Goal: Information Seeking & Learning: Check status

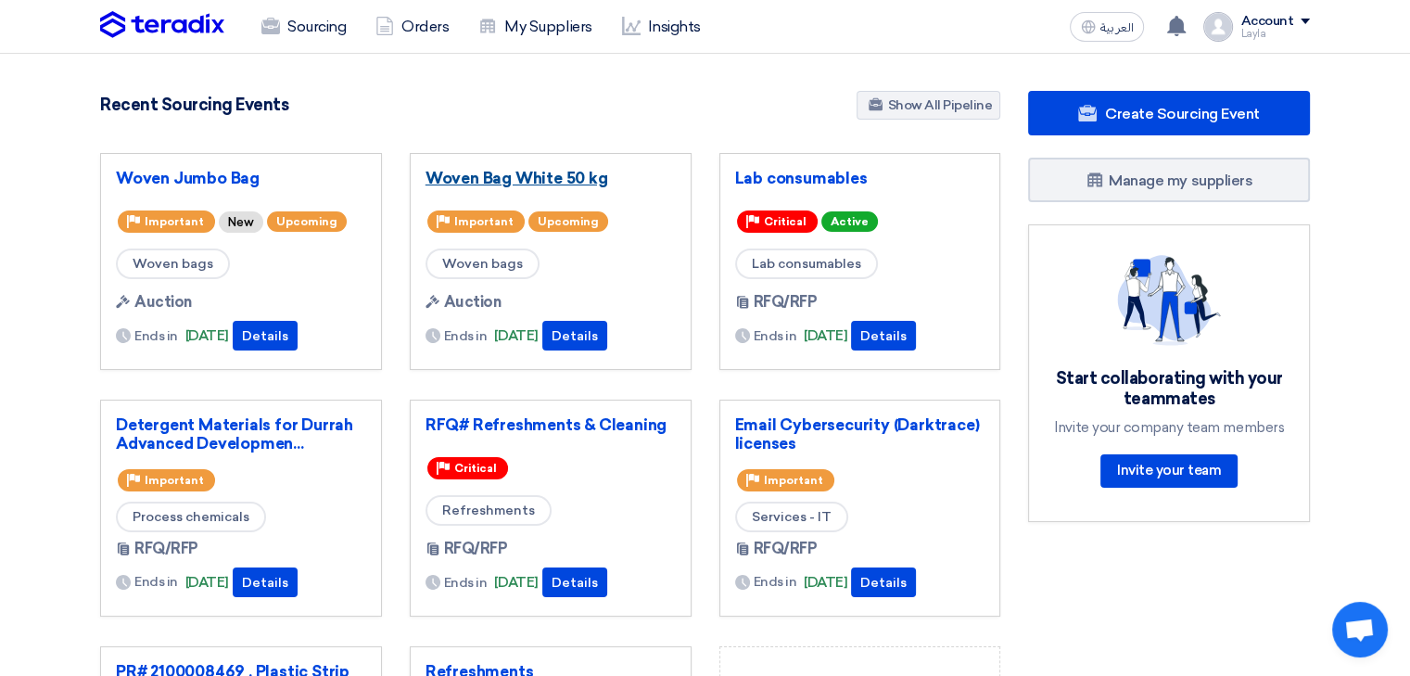
click at [469, 178] on link "Woven Bag White 50 kg" at bounding box center [551, 178] width 250 height 19
click at [233, 175] on link "Woven Jumbo Bag" at bounding box center [241, 178] width 250 height 19
click at [248, 179] on link "Woven Jumbo Bag" at bounding box center [241, 178] width 250 height 19
click at [451, 180] on link "Woven Bag White 50 kg" at bounding box center [551, 178] width 250 height 19
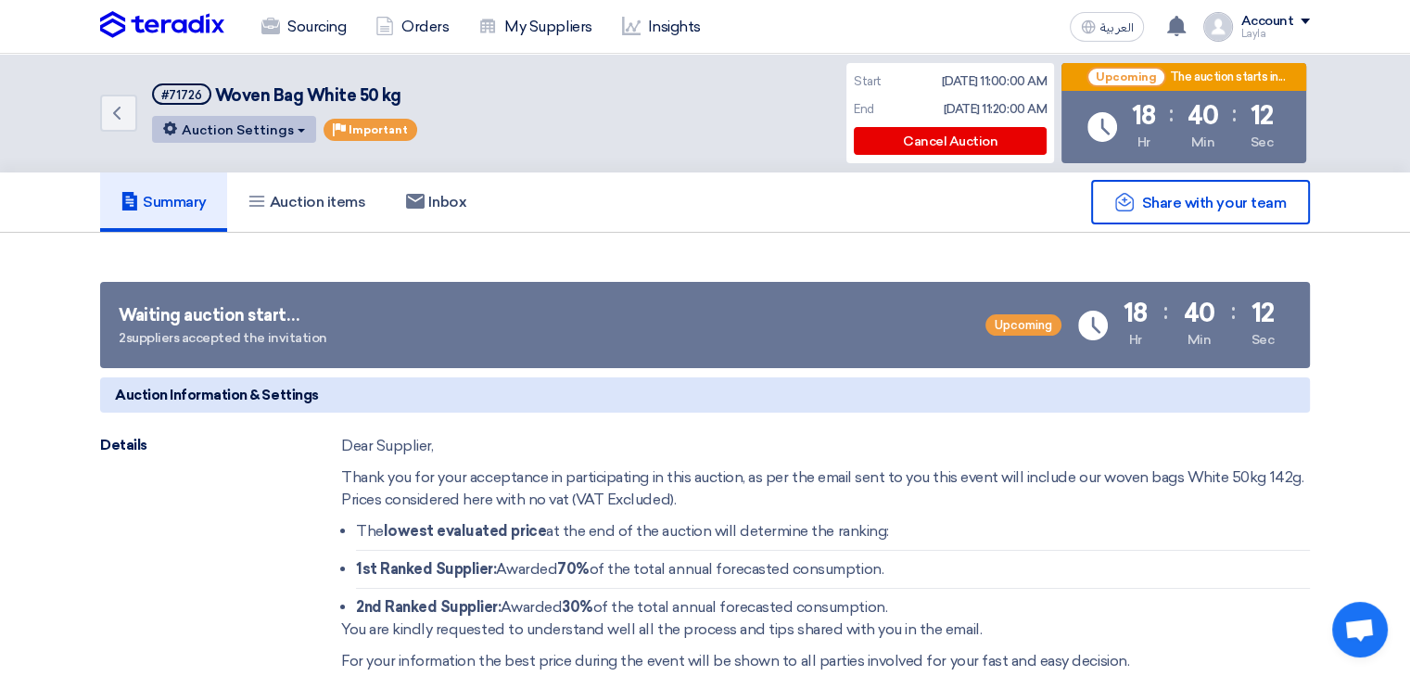
click at [286, 137] on button "Auction Settings" at bounding box center [234, 129] width 164 height 27
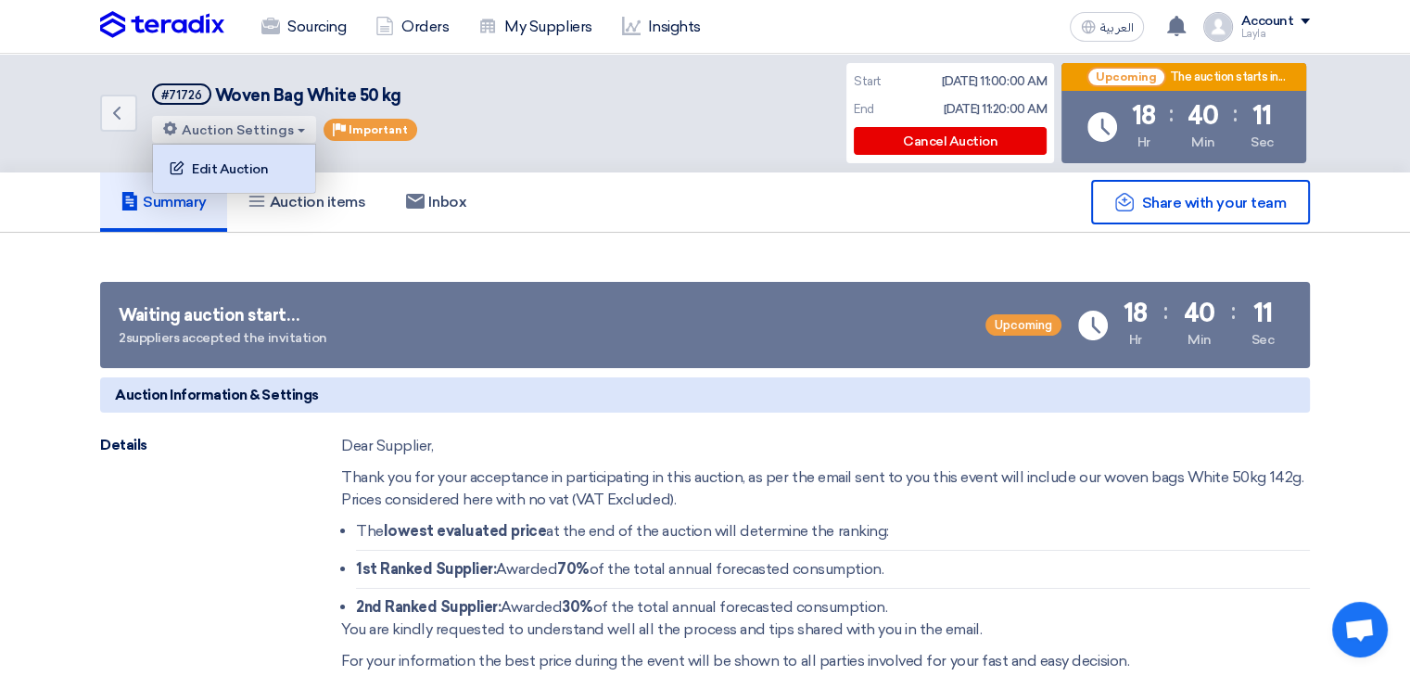
click at [270, 172] on div "Edit Auction" at bounding box center [234, 169] width 144 height 30
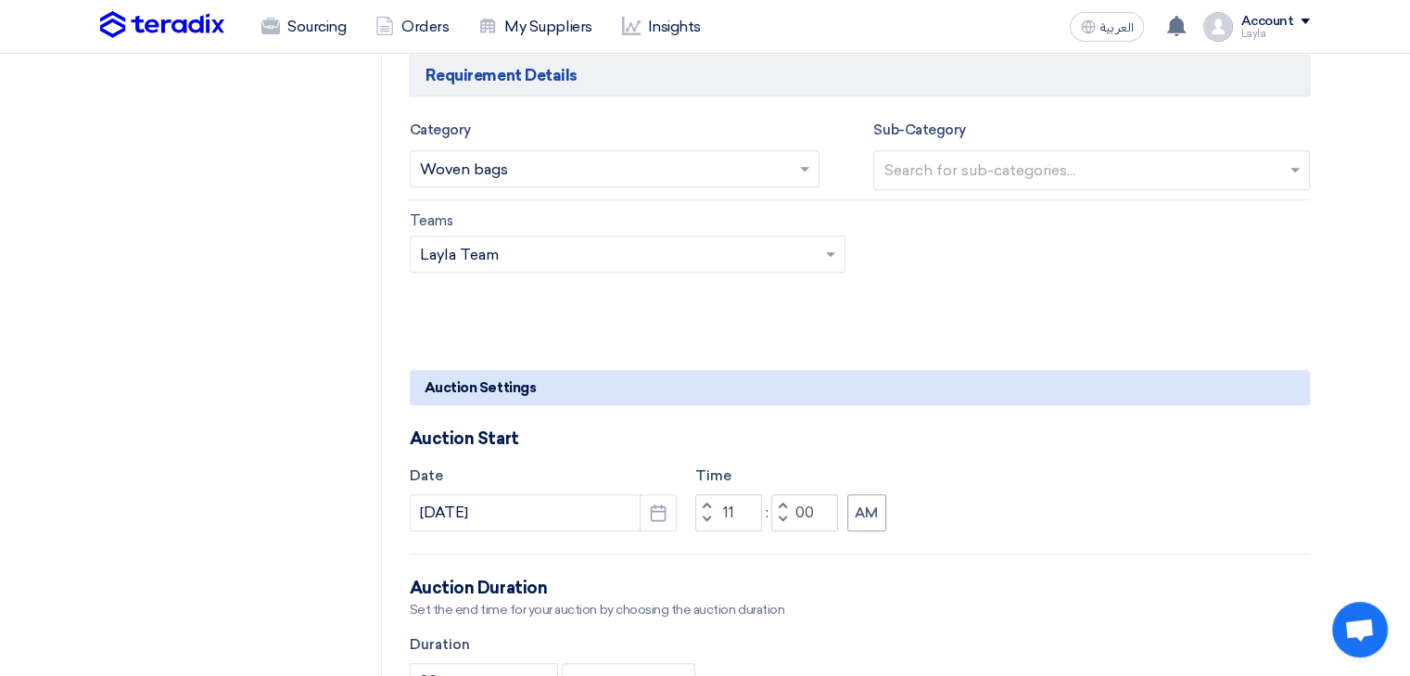
scroll to position [988, 0]
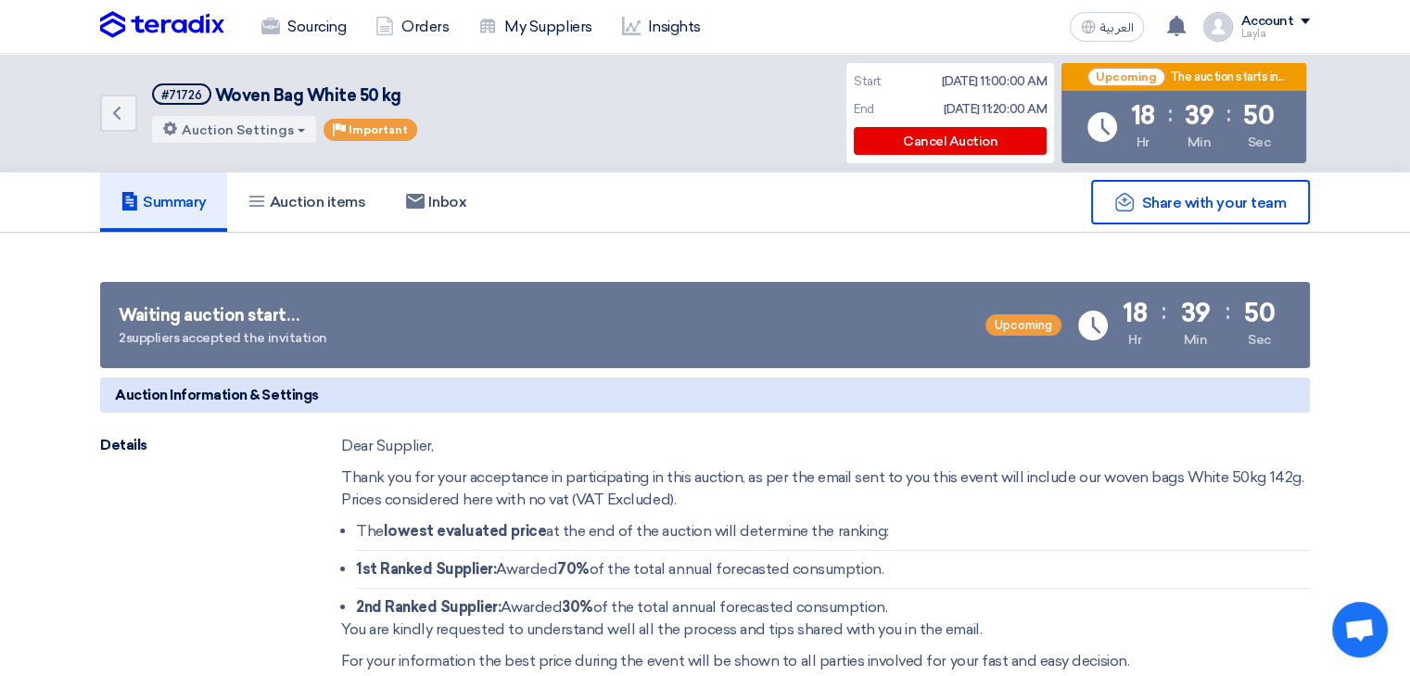
click at [1054, 498] on p "Thank you for your acceptance in participating in this auction, as per the emai…" at bounding box center [825, 488] width 969 height 44
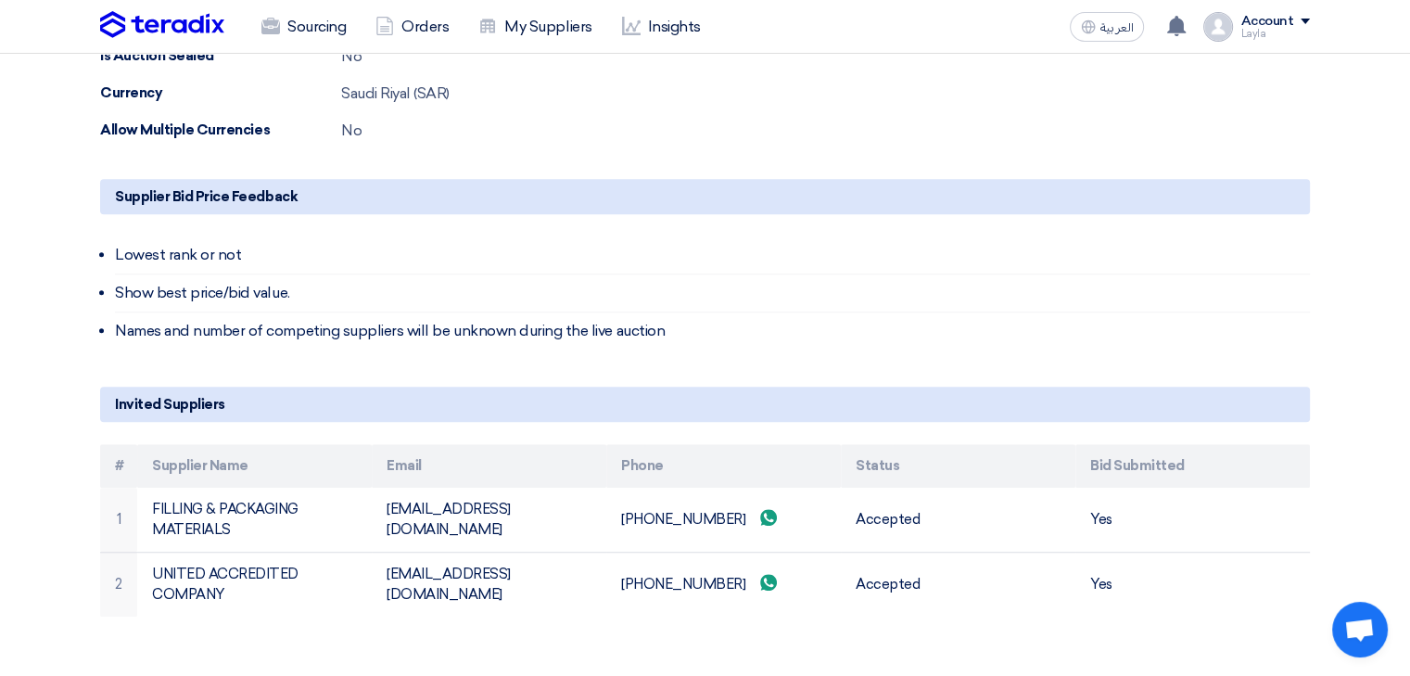
scroll to position [1120, 0]
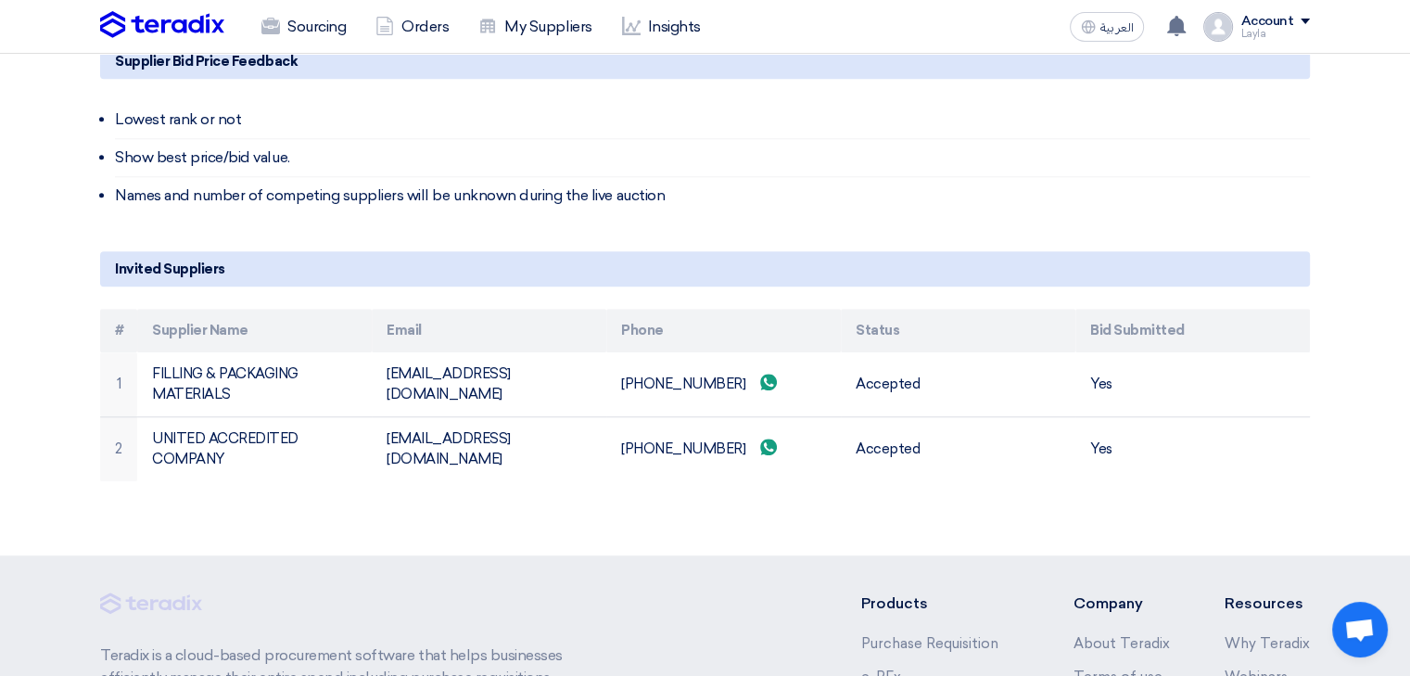
click at [267, 122] on li "Lowest rank or not" at bounding box center [712, 120] width 1195 height 38
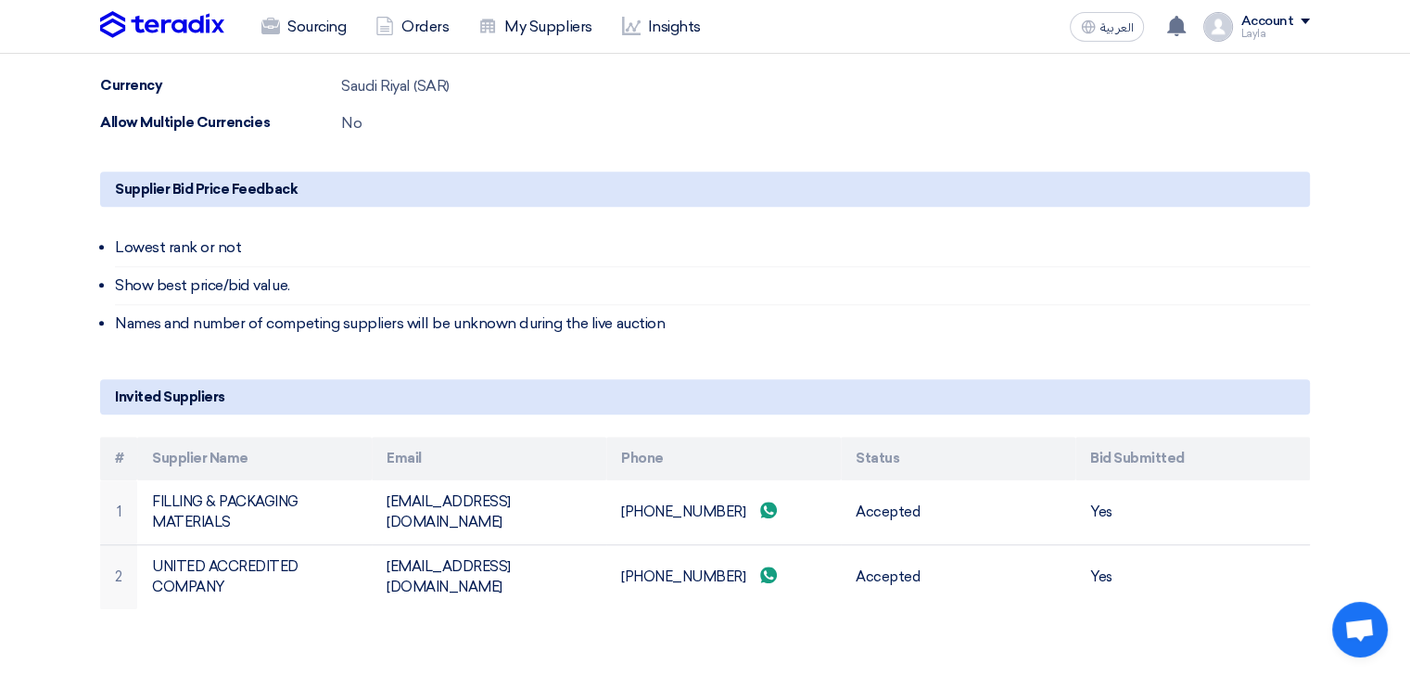
scroll to position [992, 0]
click at [137, 240] on li "Lowest rank or not" at bounding box center [712, 248] width 1195 height 38
drag, startPoint x: 137, startPoint y: 240, endPoint x: 237, endPoint y: 244, distance: 100.2
click at [237, 244] on li "Lowest rank or not" at bounding box center [712, 248] width 1195 height 38
click at [389, 240] on li "Lowest rank or not" at bounding box center [712, 248] width 1195 height 38
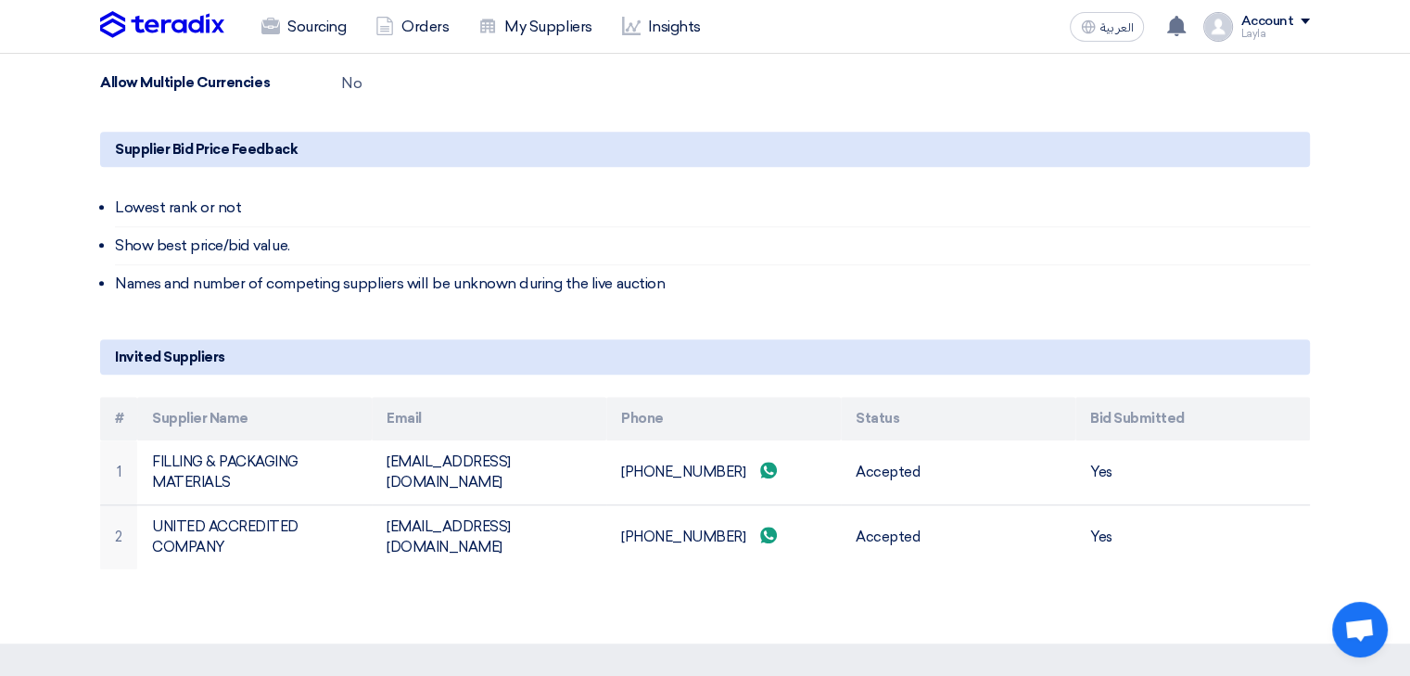
scroll to position [1034, 0]
click at [880, 258] on li "Show best price/bid value." at bounding box center [712, 244] width 1195 height 38
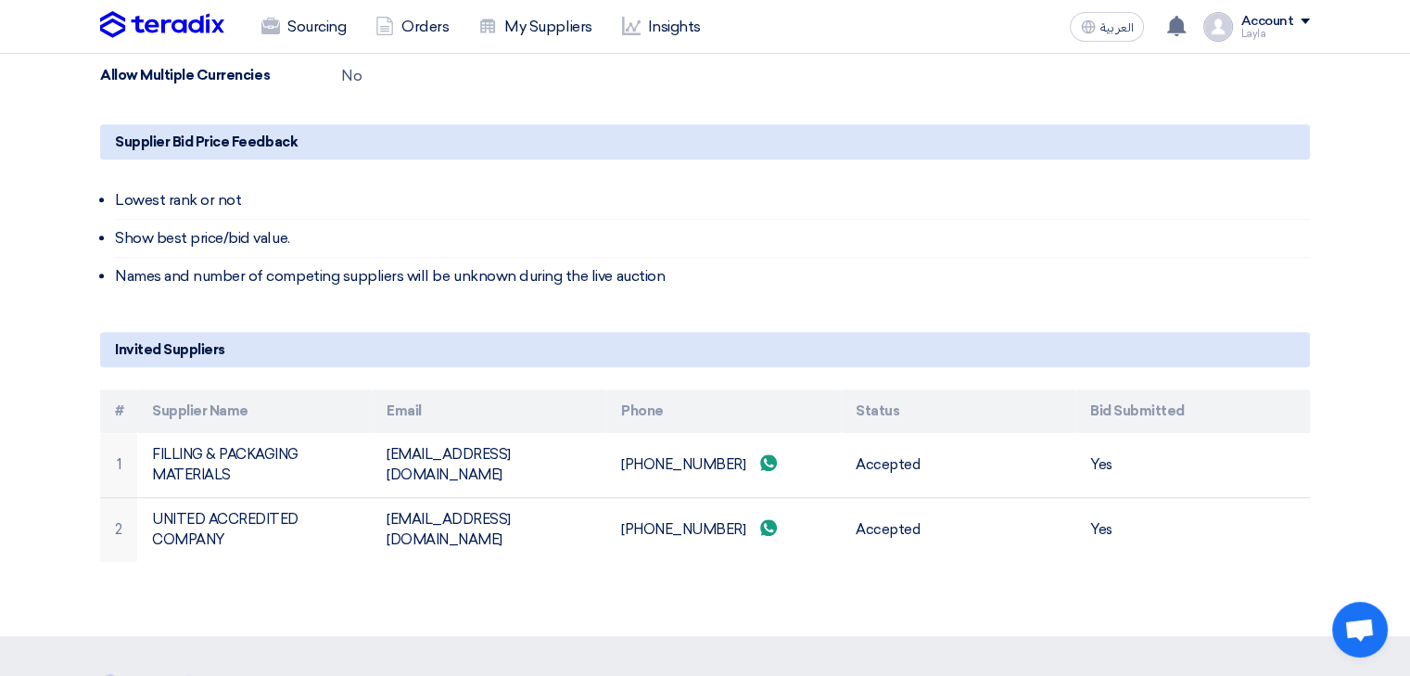
scroll to position [1042, 0]
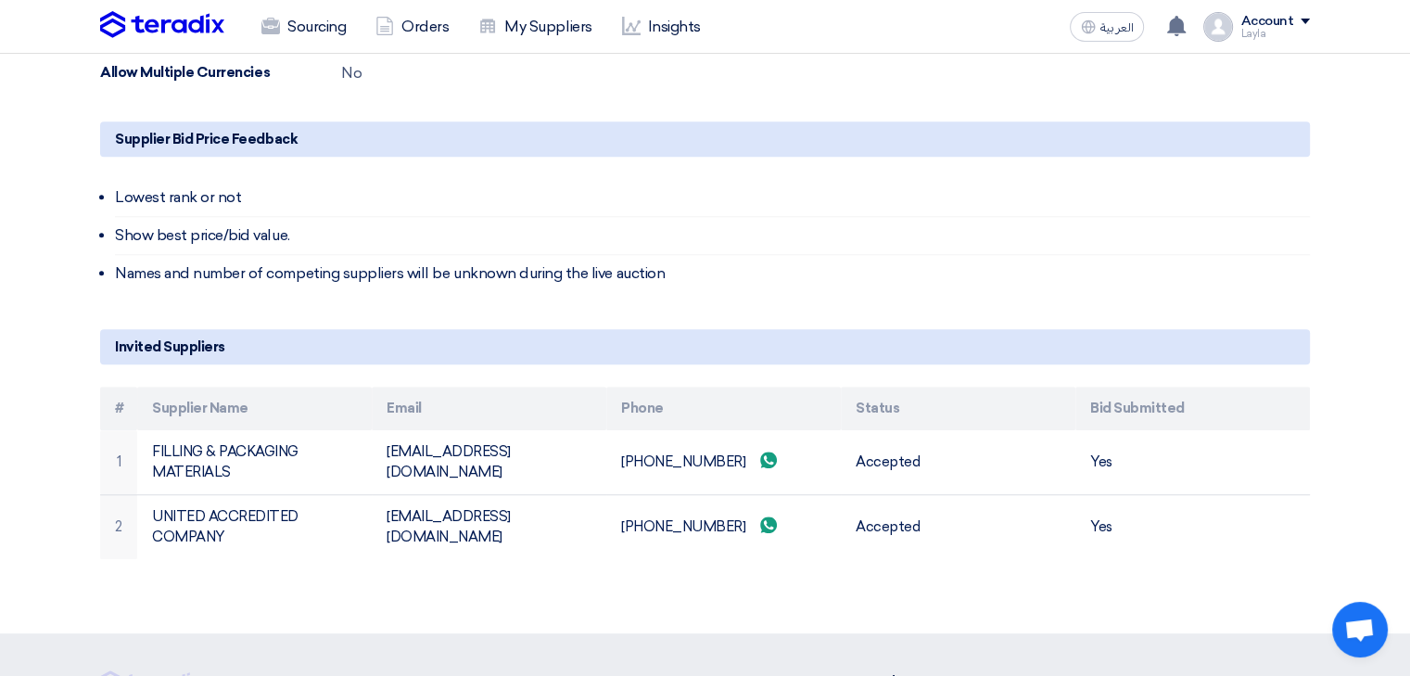
click at [847, 273] on li "Names and number of competing suppliers will be unknown during the live auction" at bounding box center [712, 273] width 1195 height 37
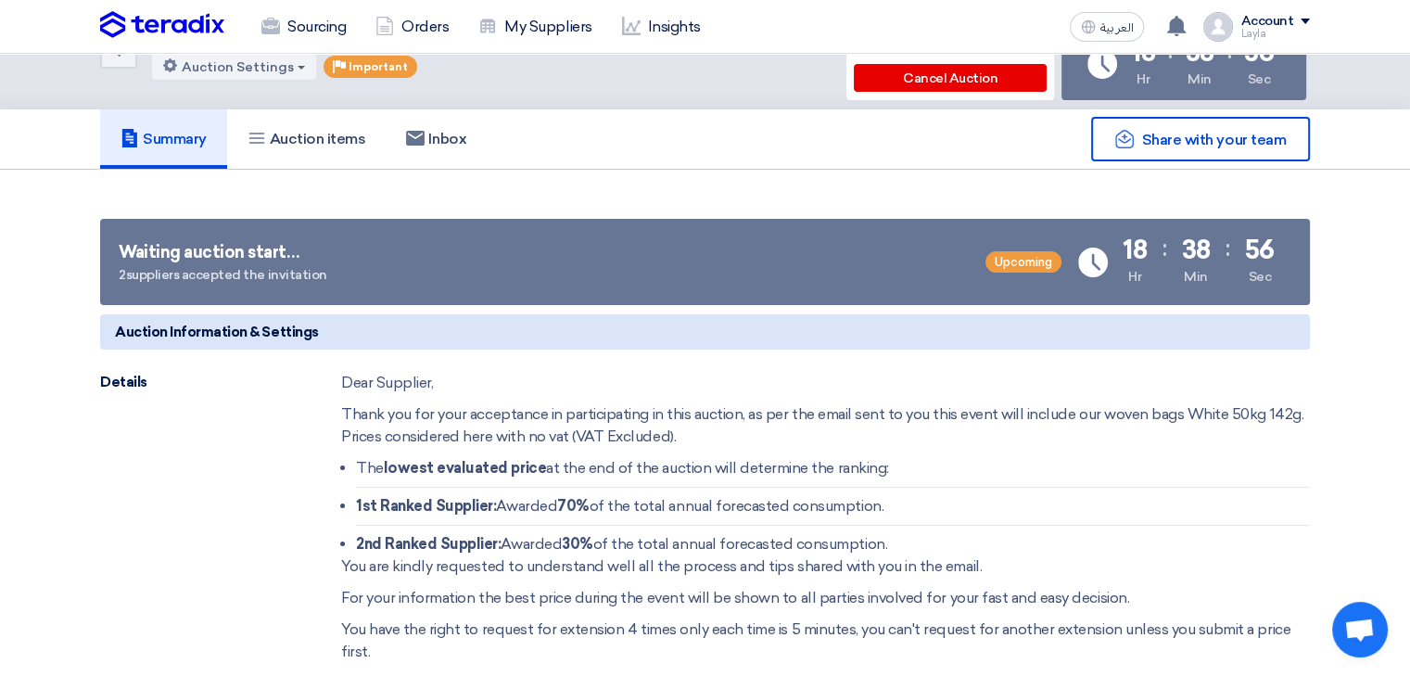
scroll to position [0, 0]
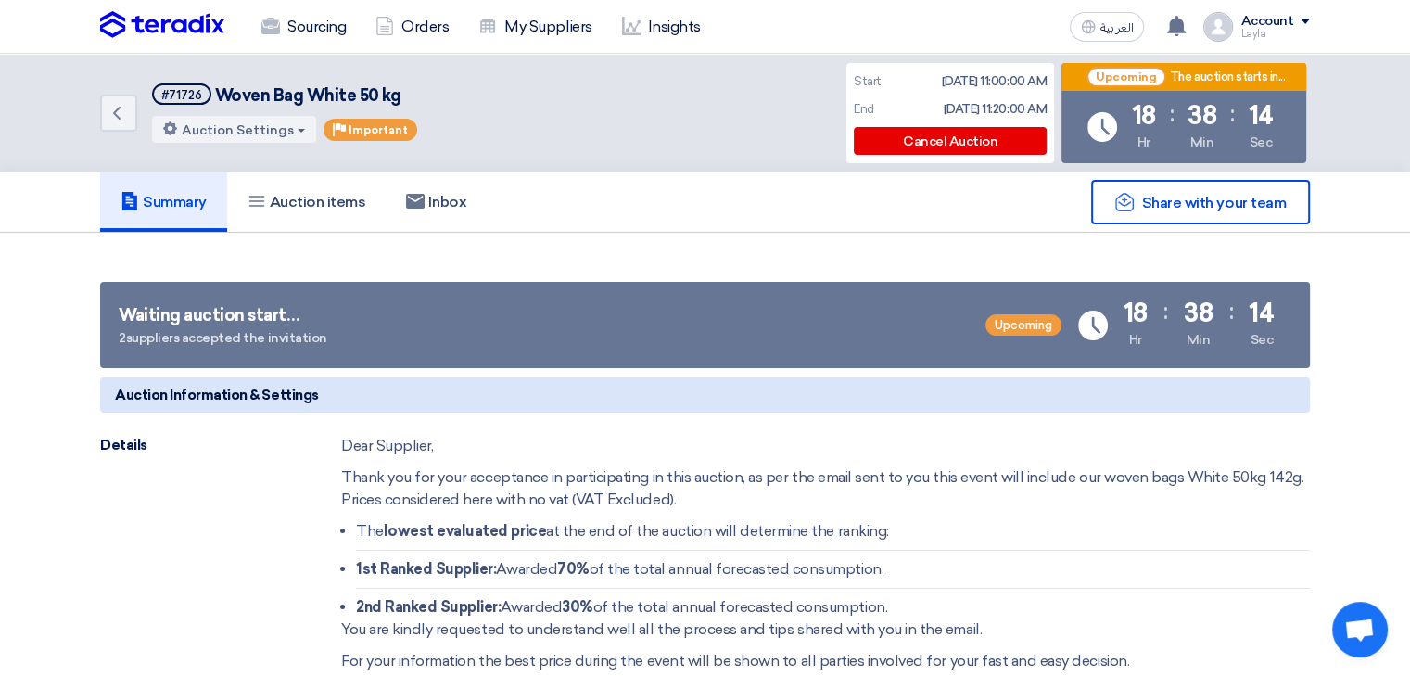
click at [689, 101] on div "Back #71726 Woven Bag White 50 kg Auction Settings Edit Auction Priority Import…" at bounding box center [705, 113] width 1210 height 119
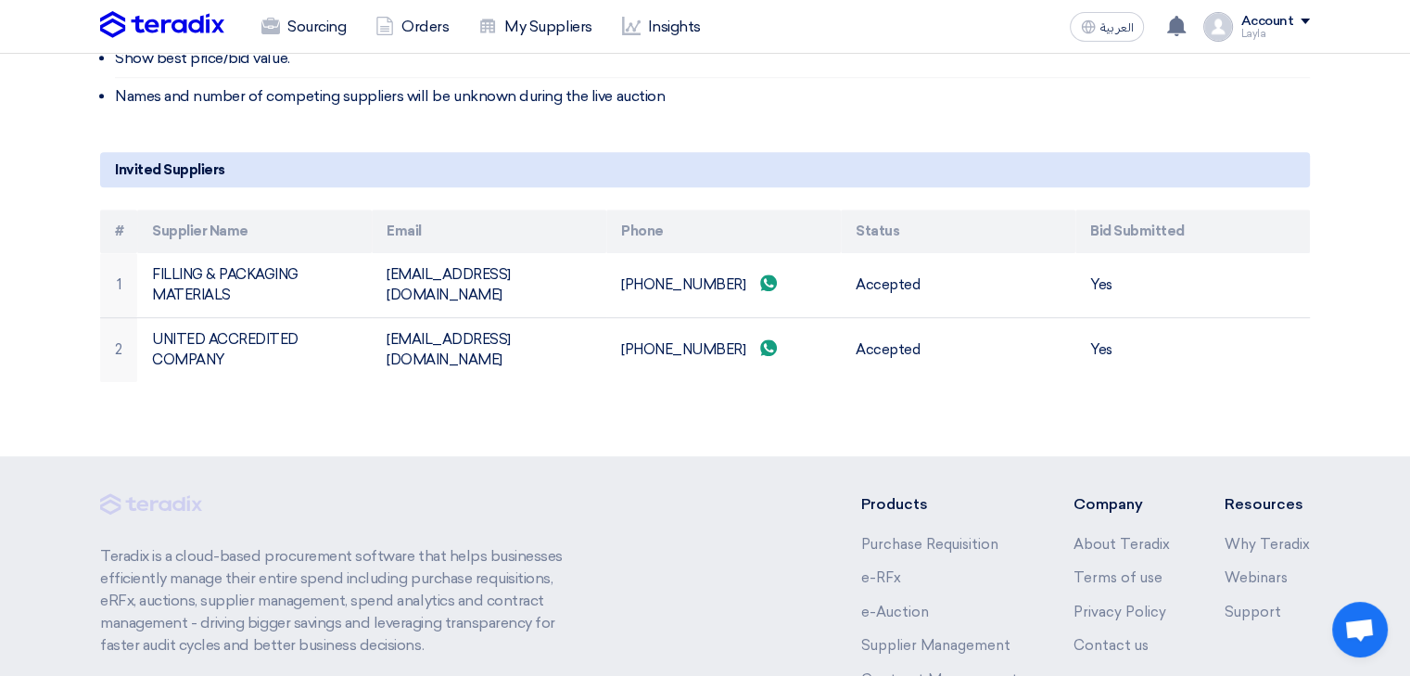
scroll to position [1214, 0]
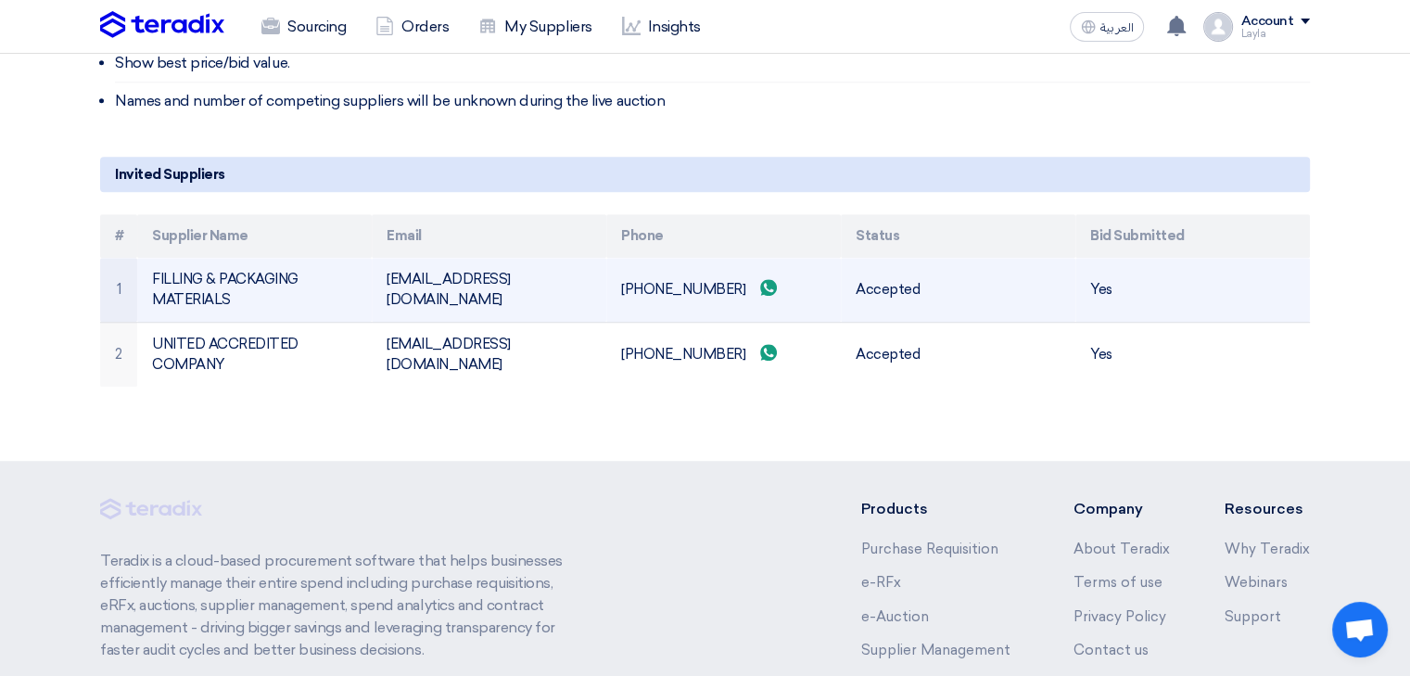
click at [475, 281] on td "laith@fipco.com.sa" at bounding box center [489, 290] width 235 height 65
copy tr "laith@fipco.com.sa"
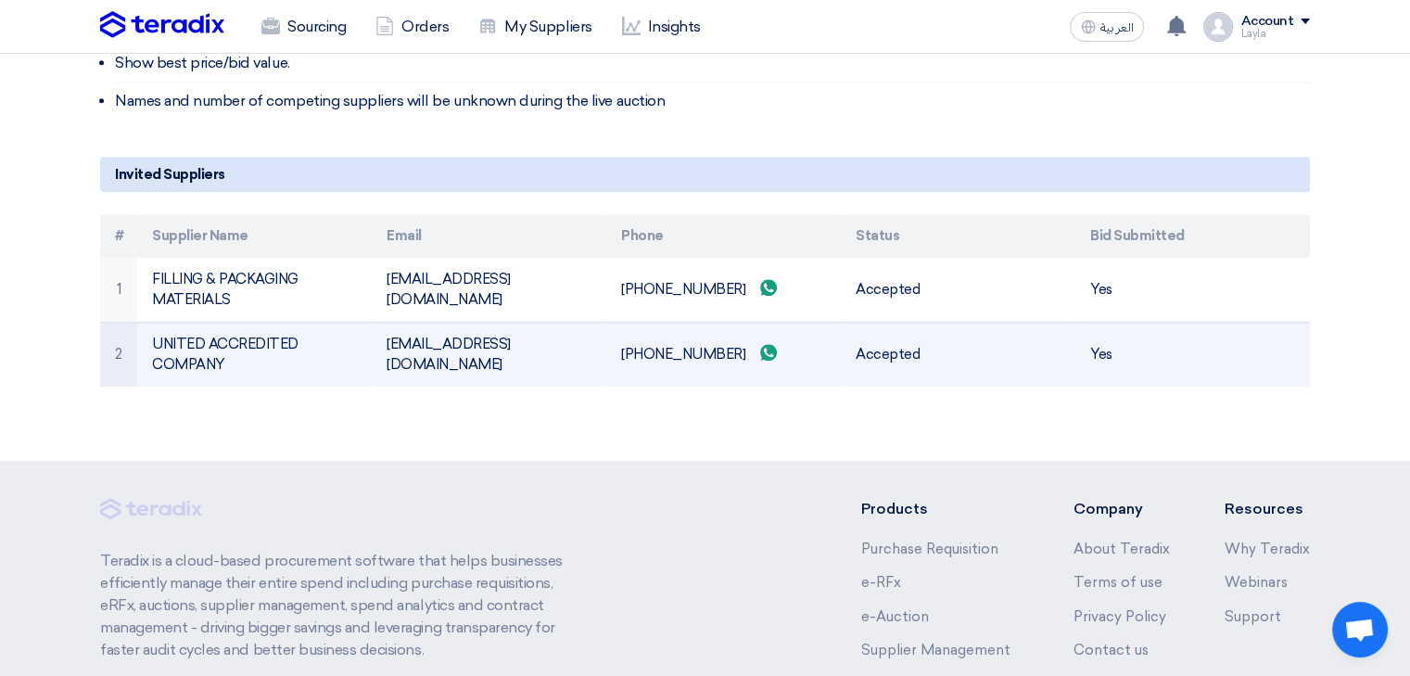
click at [474, 358] on td "sales@uac.sa.com" at bounding box center [489, 354] width 235 height 65
copy tr "sales@uac.sa.com"
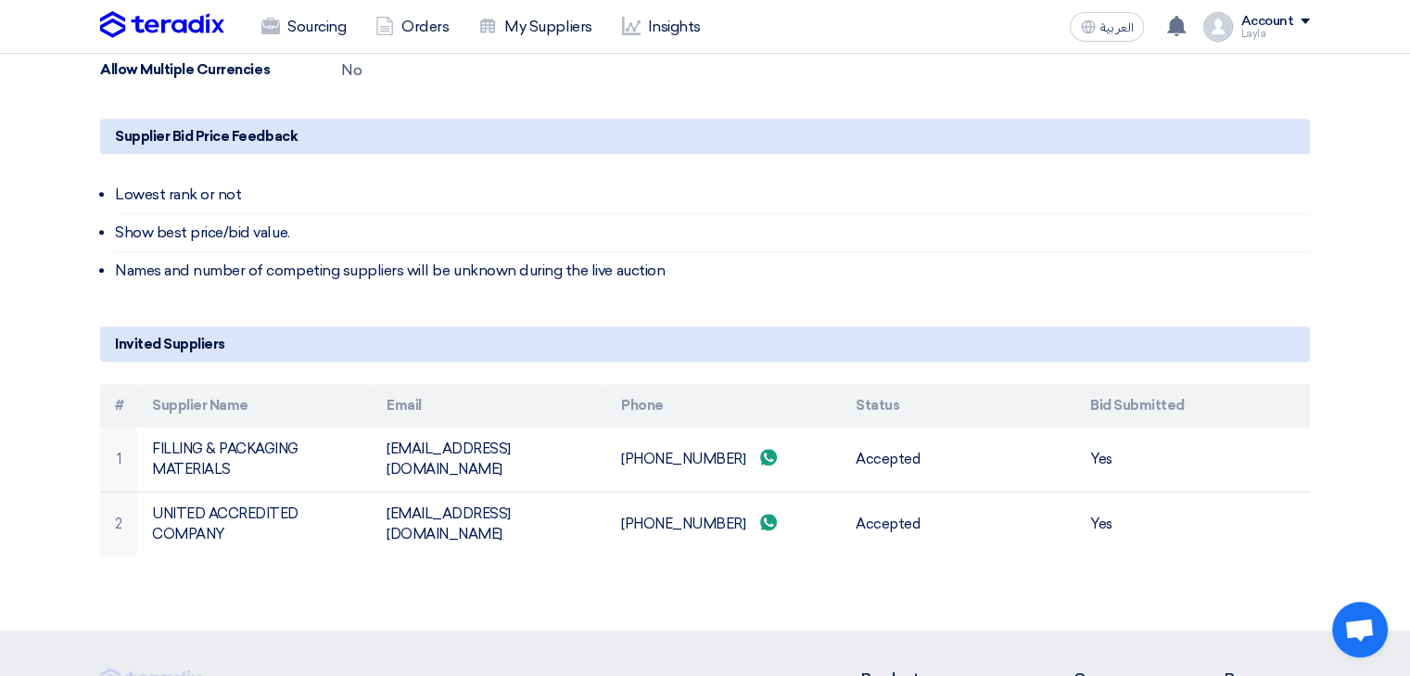
scroll to position [1046, 0]
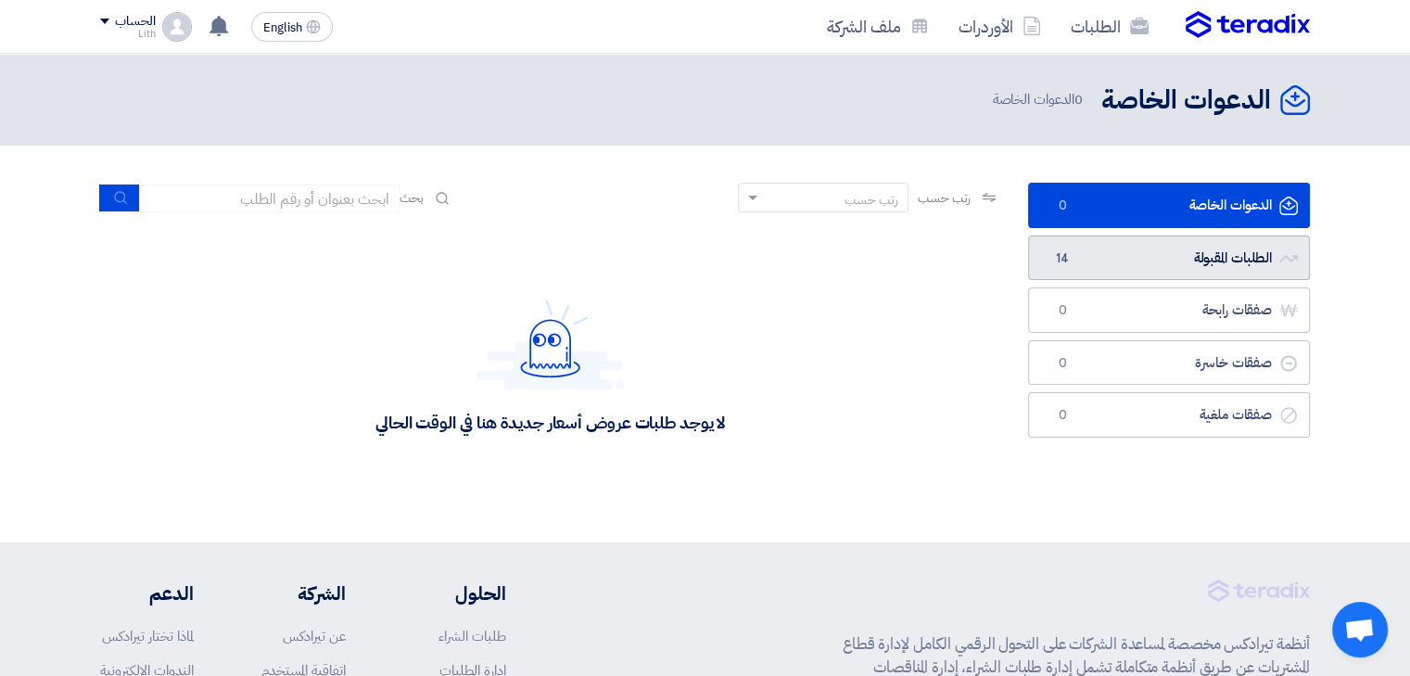
click at [1152, 248] on link "الطلبات المقبولة الطلبات المقبولة 14" at bounding box center [1169, 257] width 282 height 45
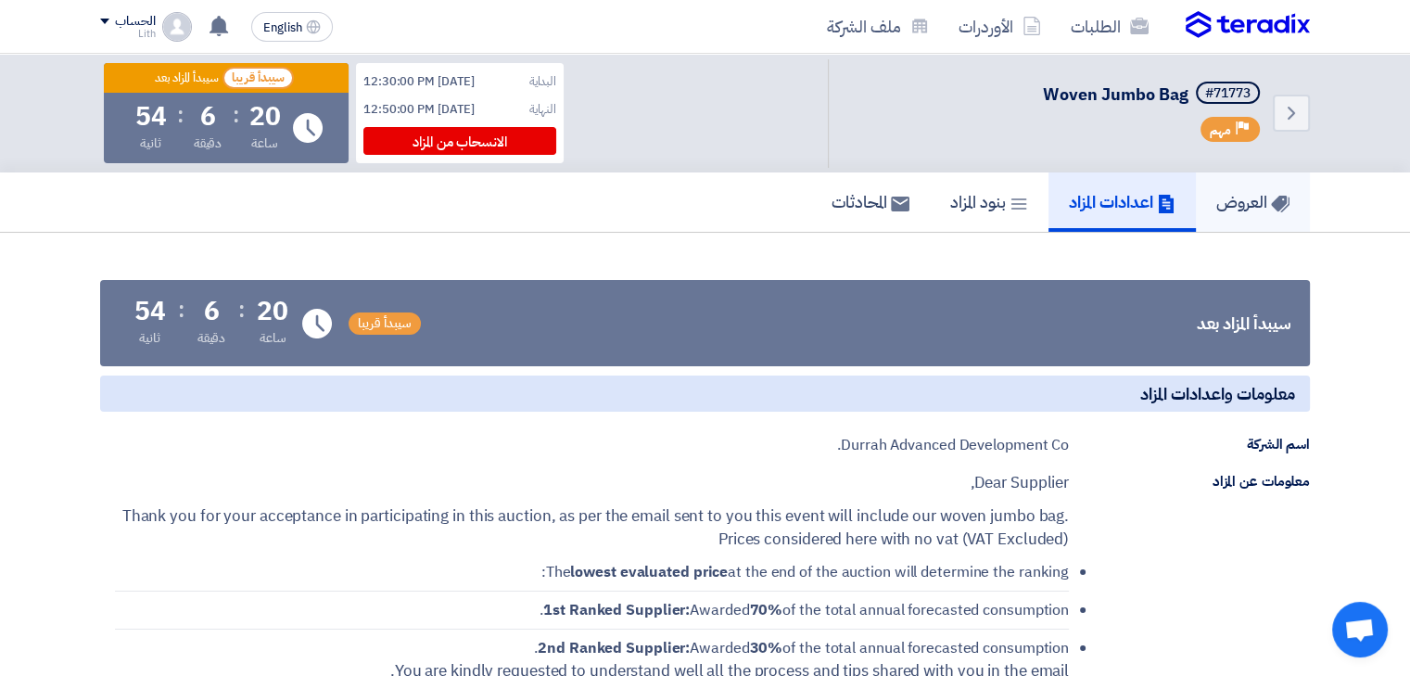
click at [1216, 208] on h5 "العروض" at bounding box center [1252, 201] width 73 height 21
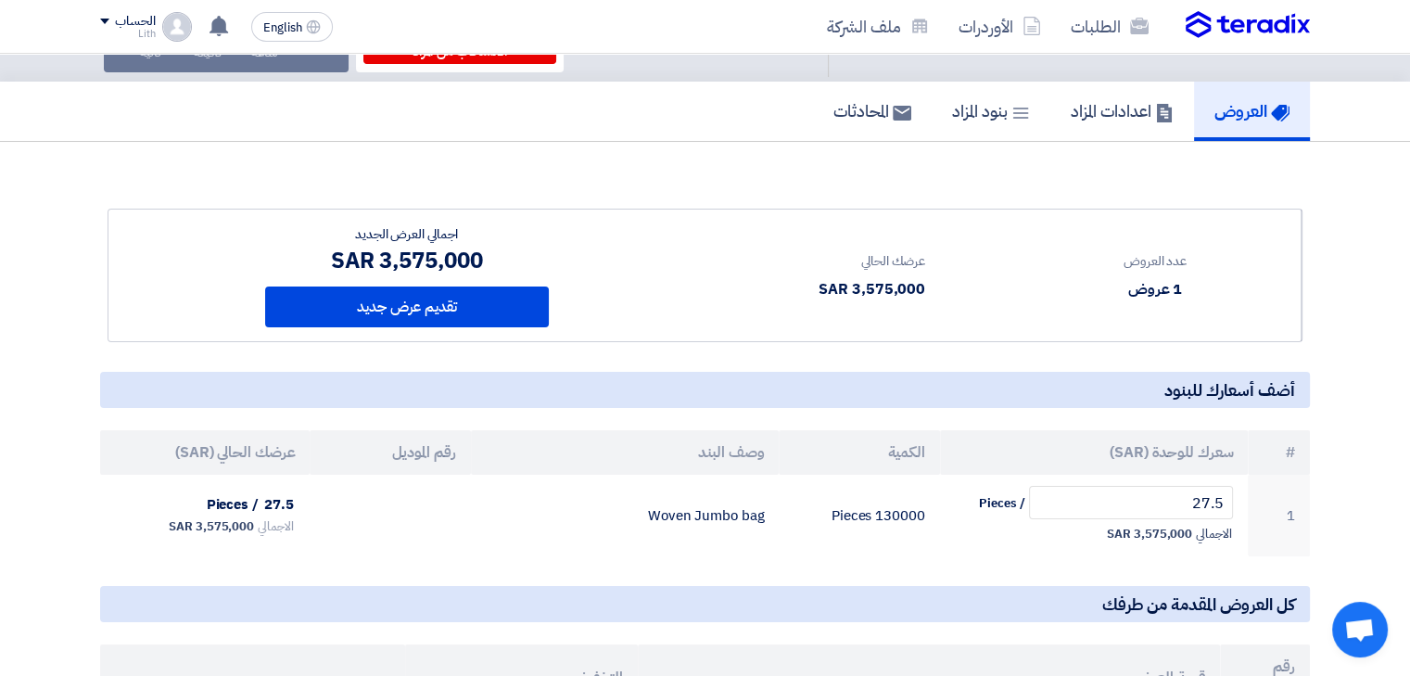
scroll to position [143, 0]
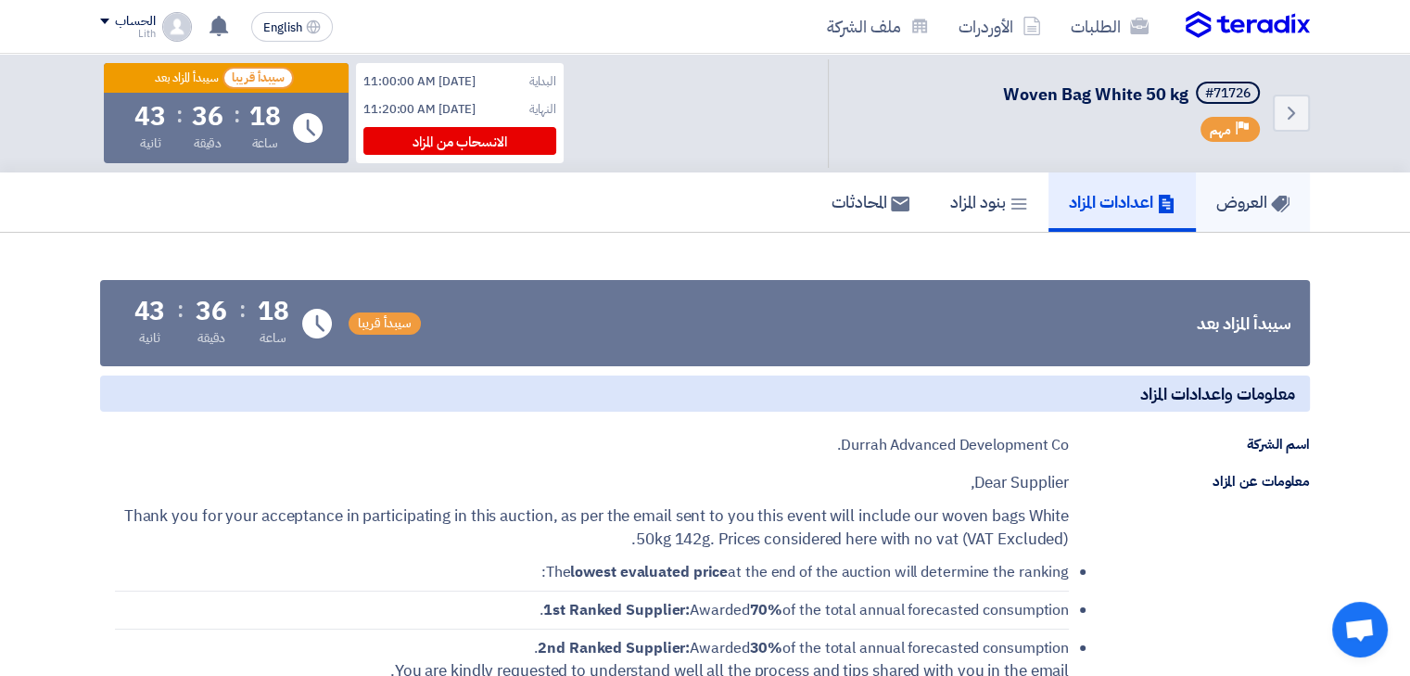
click at [1235, 212] on h5 "العروض" at bounding box center [1252, 201] width 73 height 21
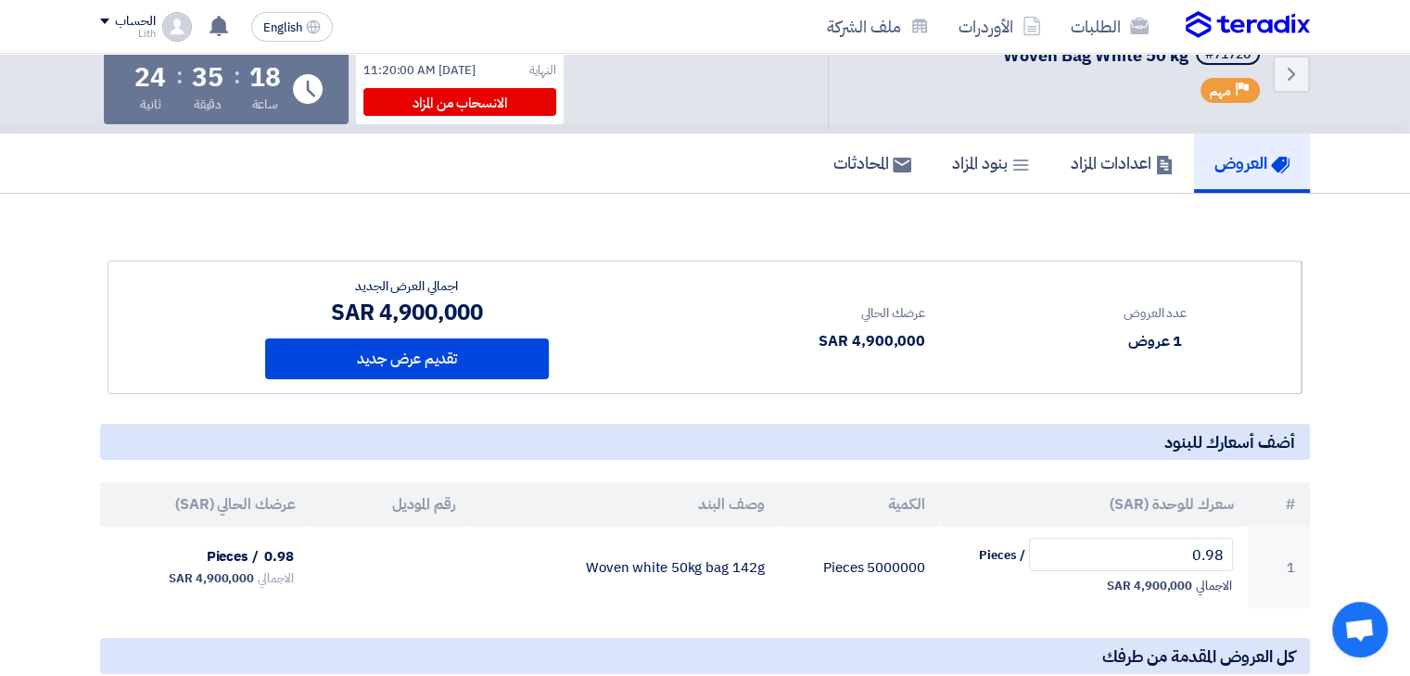
scroll to position [38, 0]
click at [874, 418] on div "عدد العروض 1 عروض عرضك الحالي 4,900,000 SAR #" at bounding box center [705, 435] width 1210 height 348
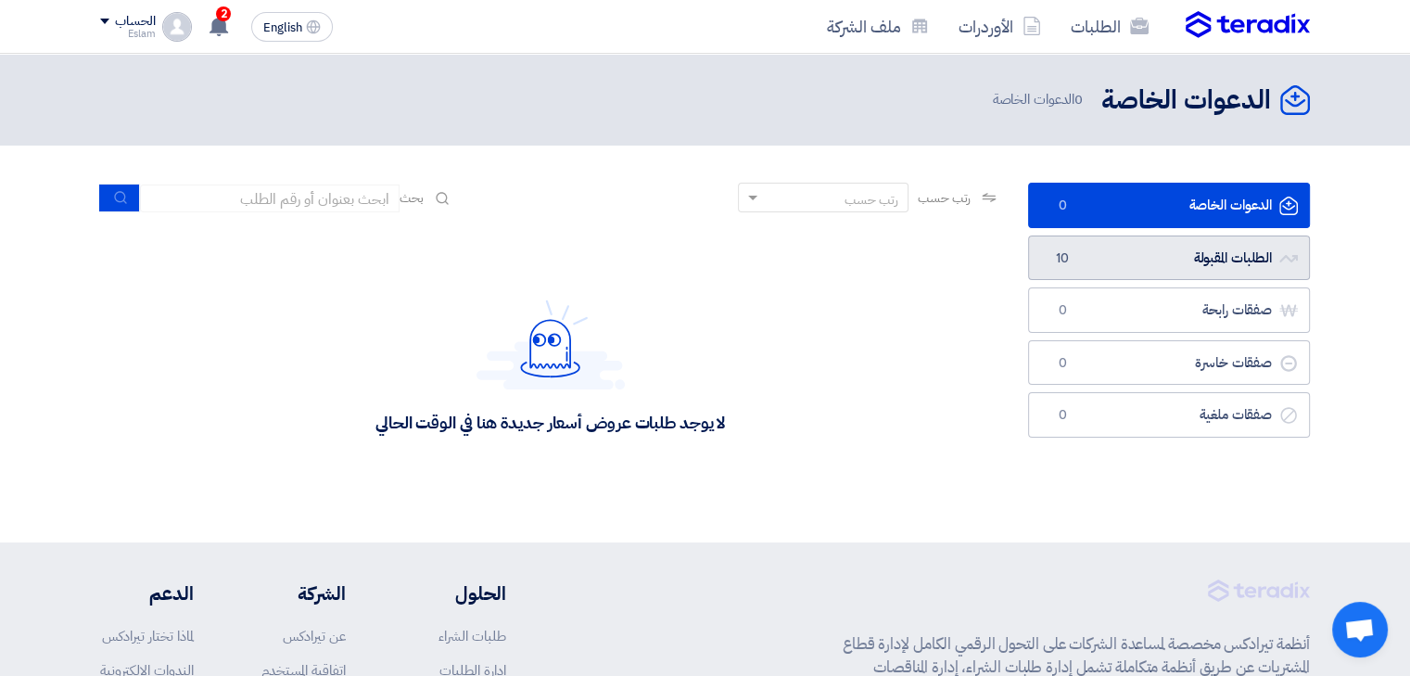
click at [1268, 245] on link "الطلبات المقبولة الطلبات المقبولة 10" at bounding box center [1169, 257] width 282 height 45
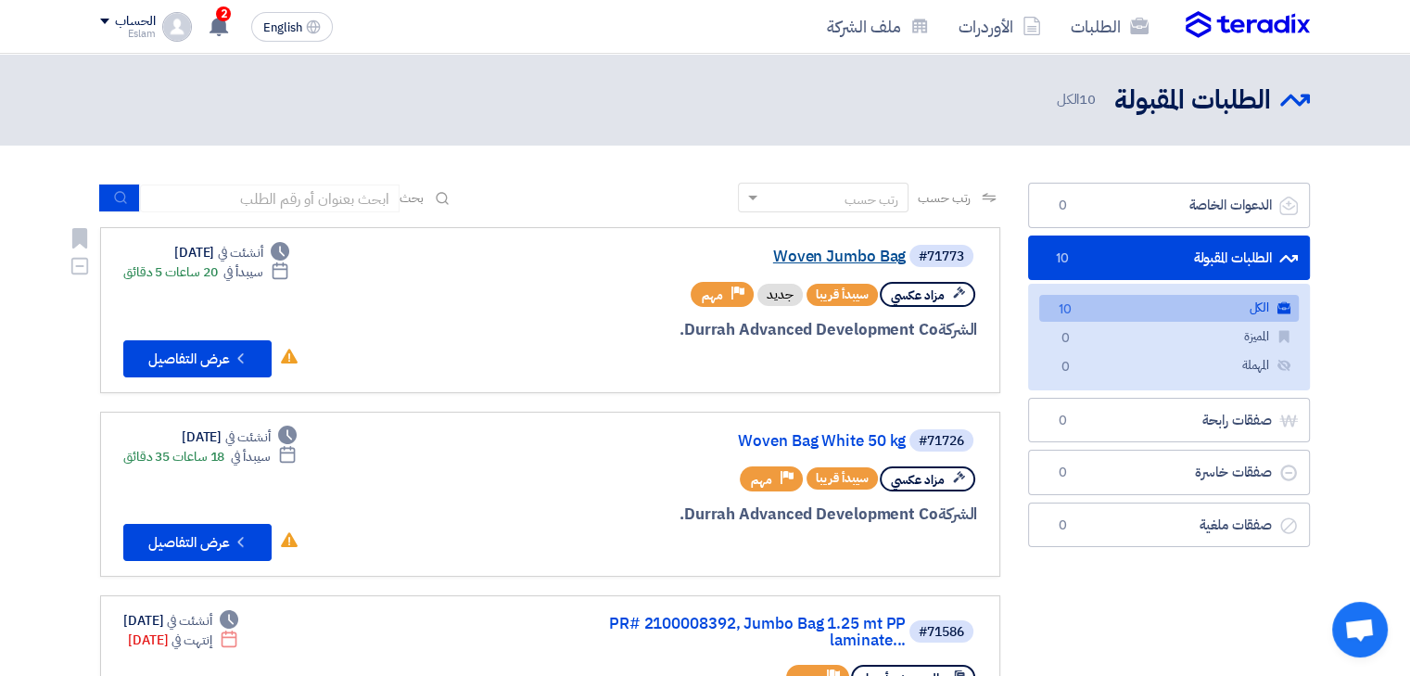
click at [878, 261] on link "Woven Jumbo Bag" at bounding box center [720, 256] width 371 height 17
click at [868, 434] on link "Woven Bag White 50 kg" at bounding box center [720, 441] width 371 height 17
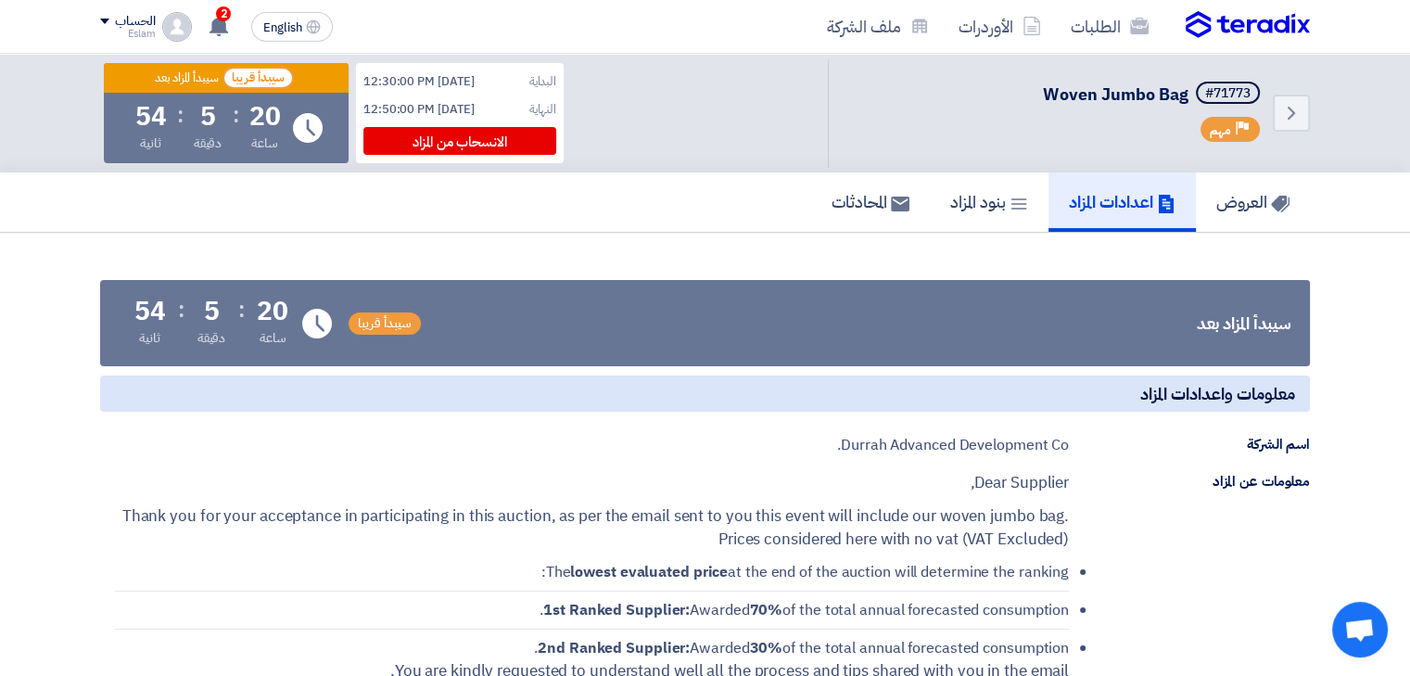
scroll to position [22, 0]
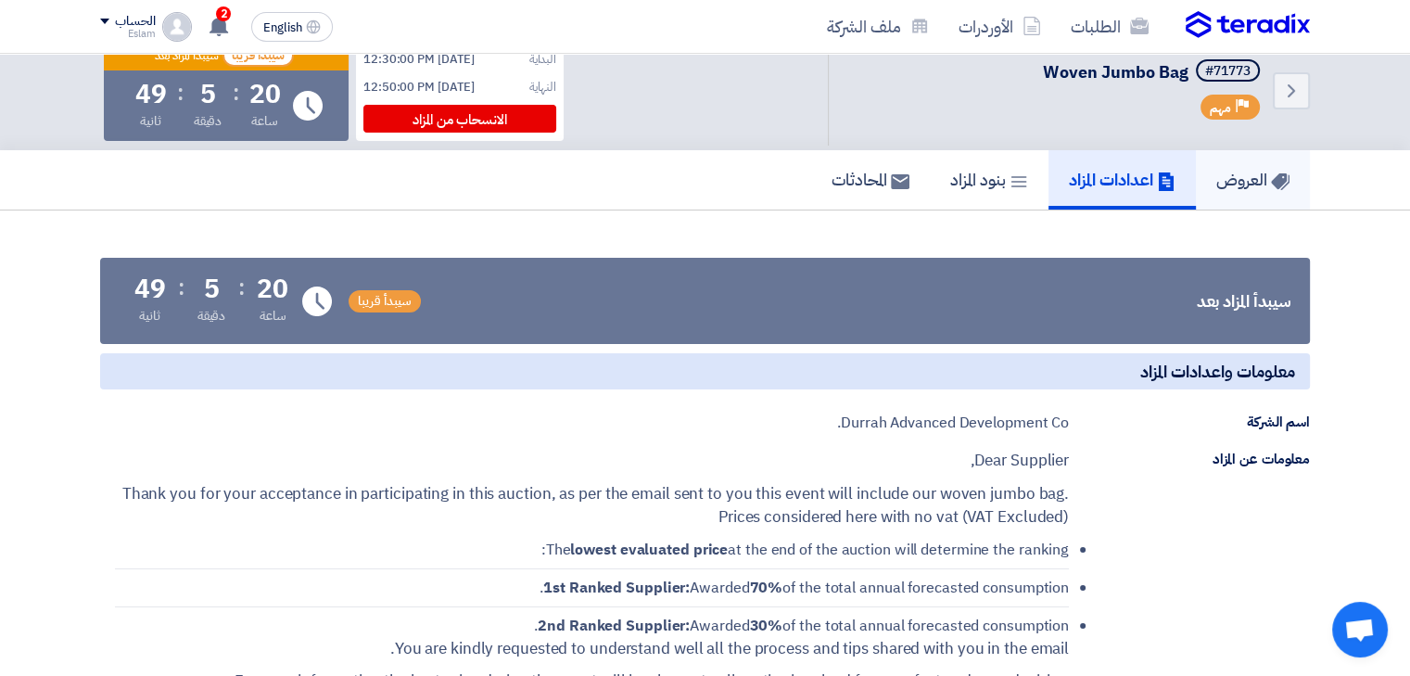
click at [1250, 182] on h5 "العروض" at bounding box center [1252, 179] width 73 height 21
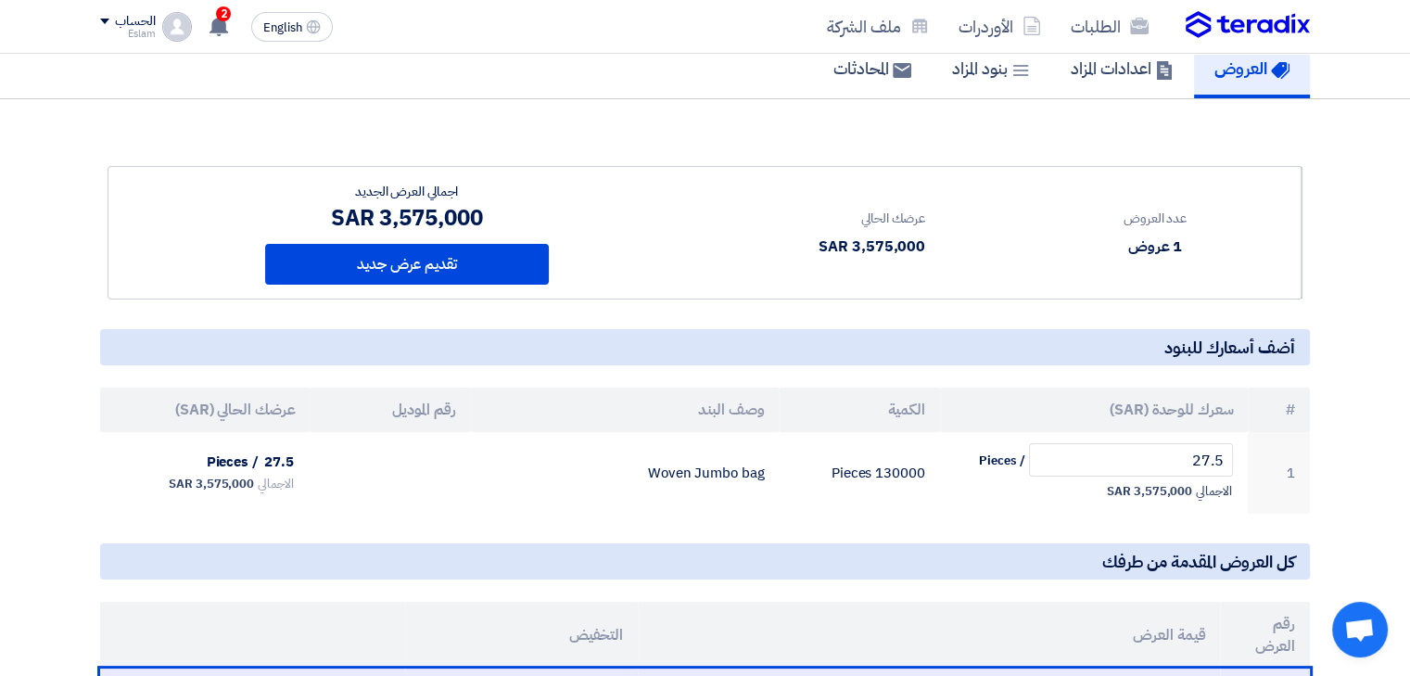
scroll to position [135, 0]
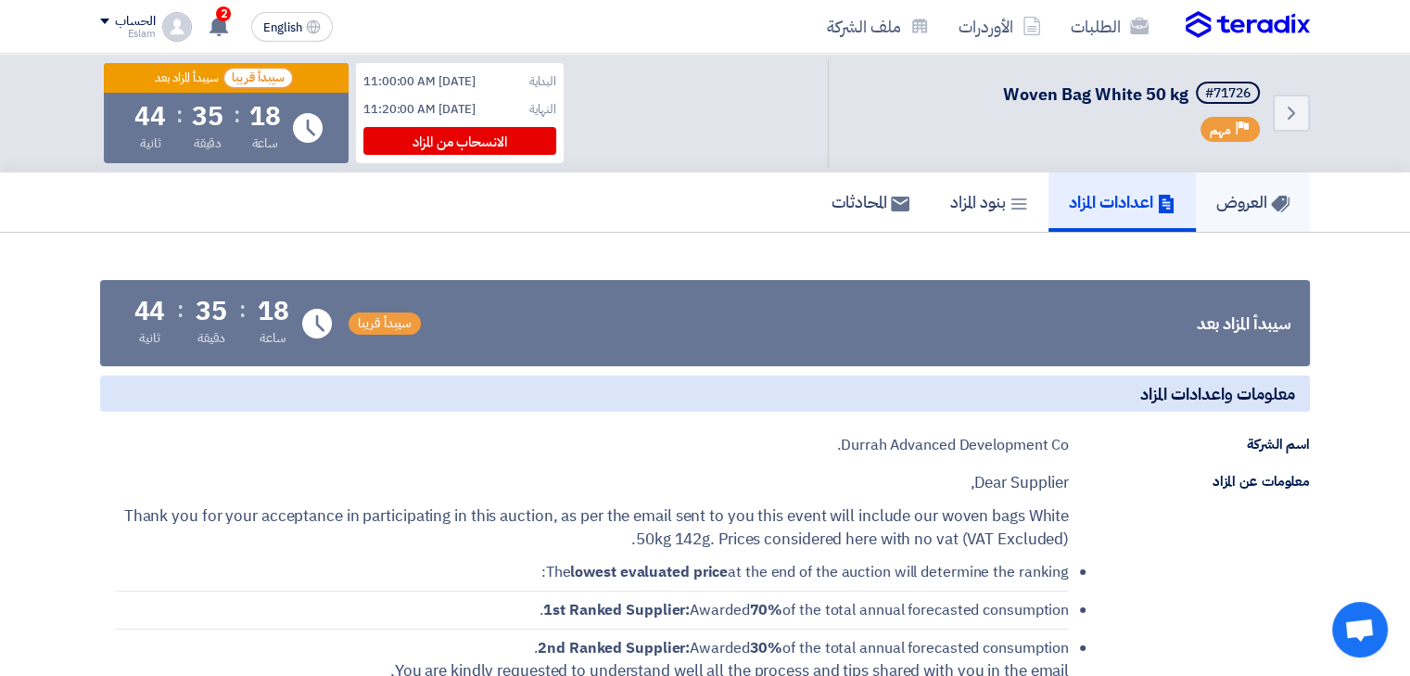
click at [1252, 211] on h5 "العروض" at bounding box center [1252, 201] width 73 height 21
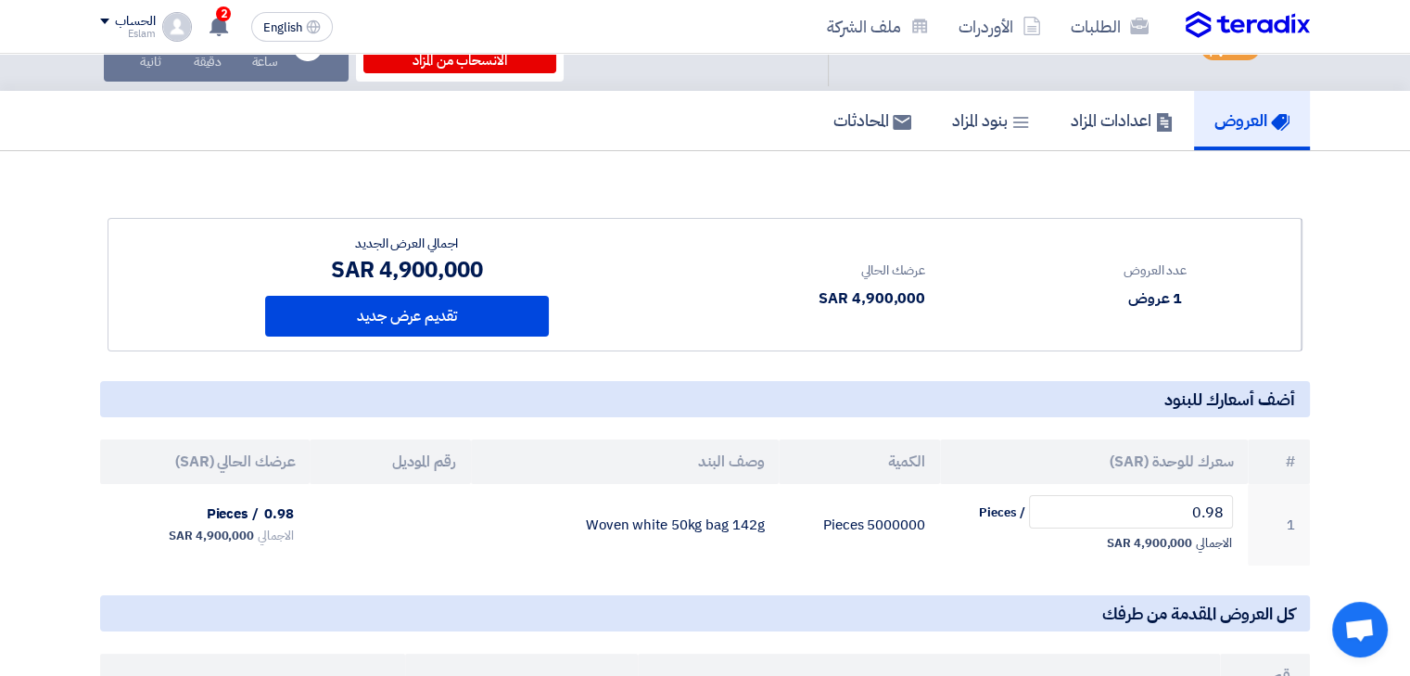
scroll to position [103, 0]
